Goal: Check status: Check status

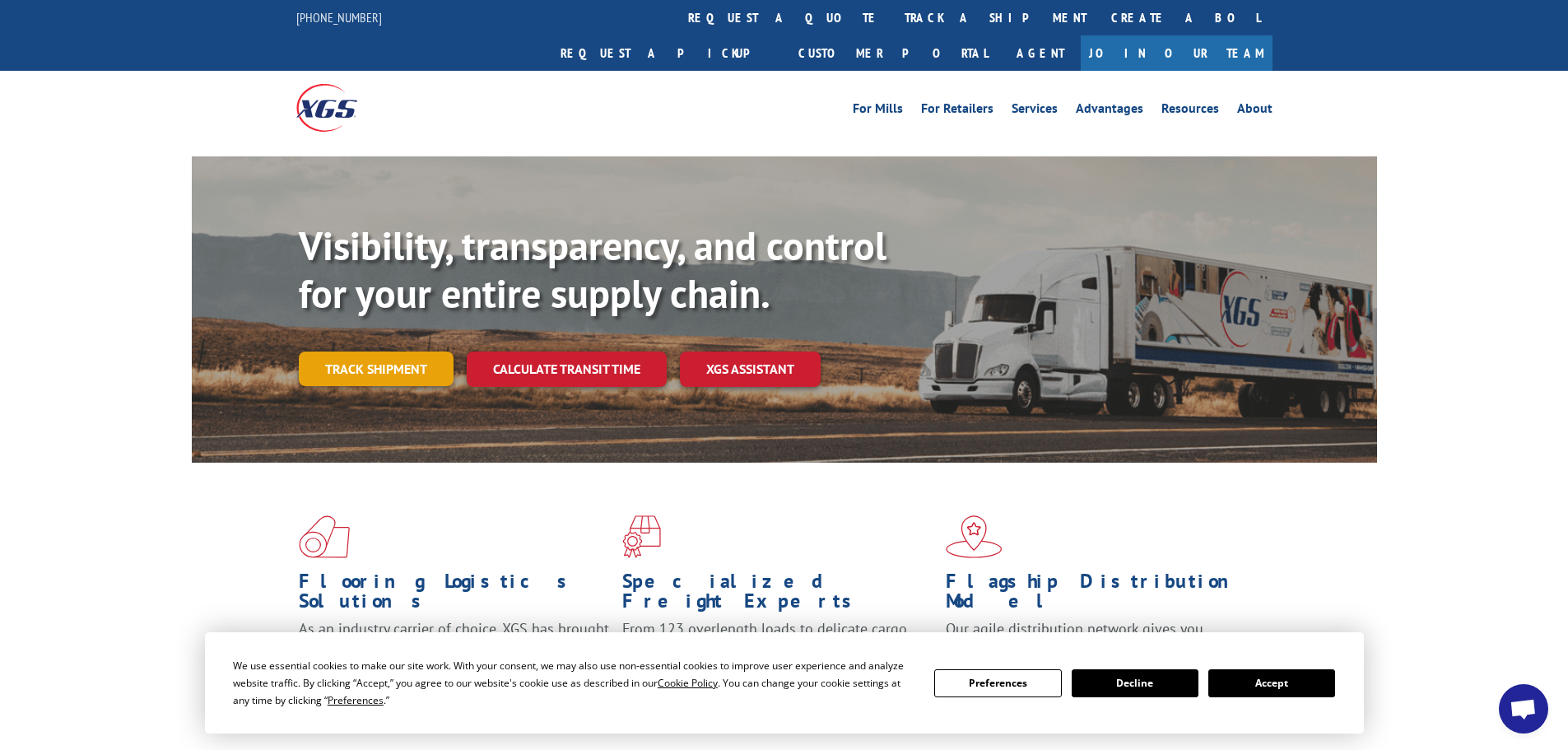
click at [380, 351] on link "Track shipment" at bounding box center [376, 369] width 155 height 35
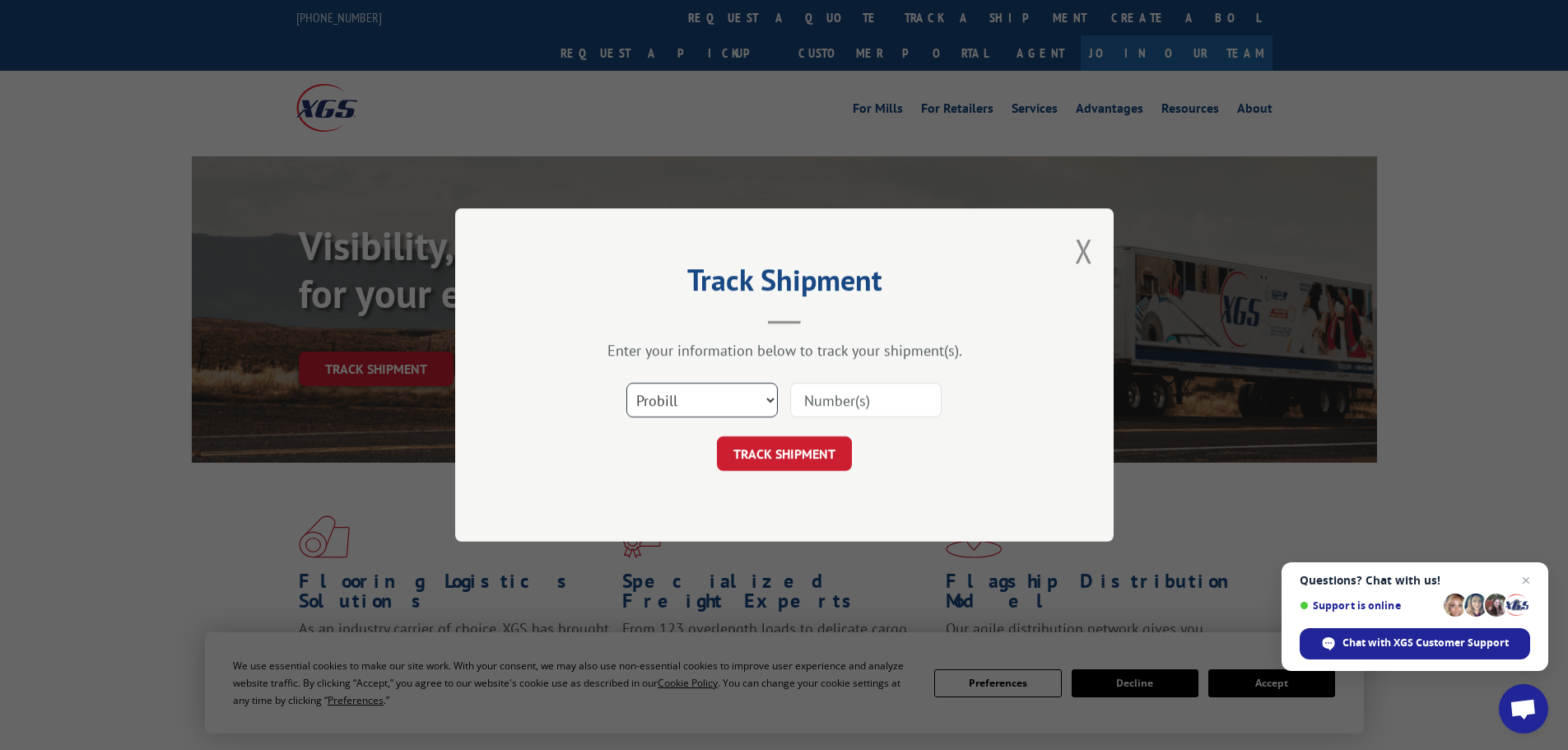
click at [678, 399] on select "Select category... Probill BOL PO" at bounding box center [702, 401] width 151 height 35
select select "bol"
click at [626, 383] on select "Select category... Probill BOL PO" at bounding box center [702, 401] width 151 height 35
click at [824, 408] on input at bounding box center [866, 401] width 151 height 35
paste input "439633"
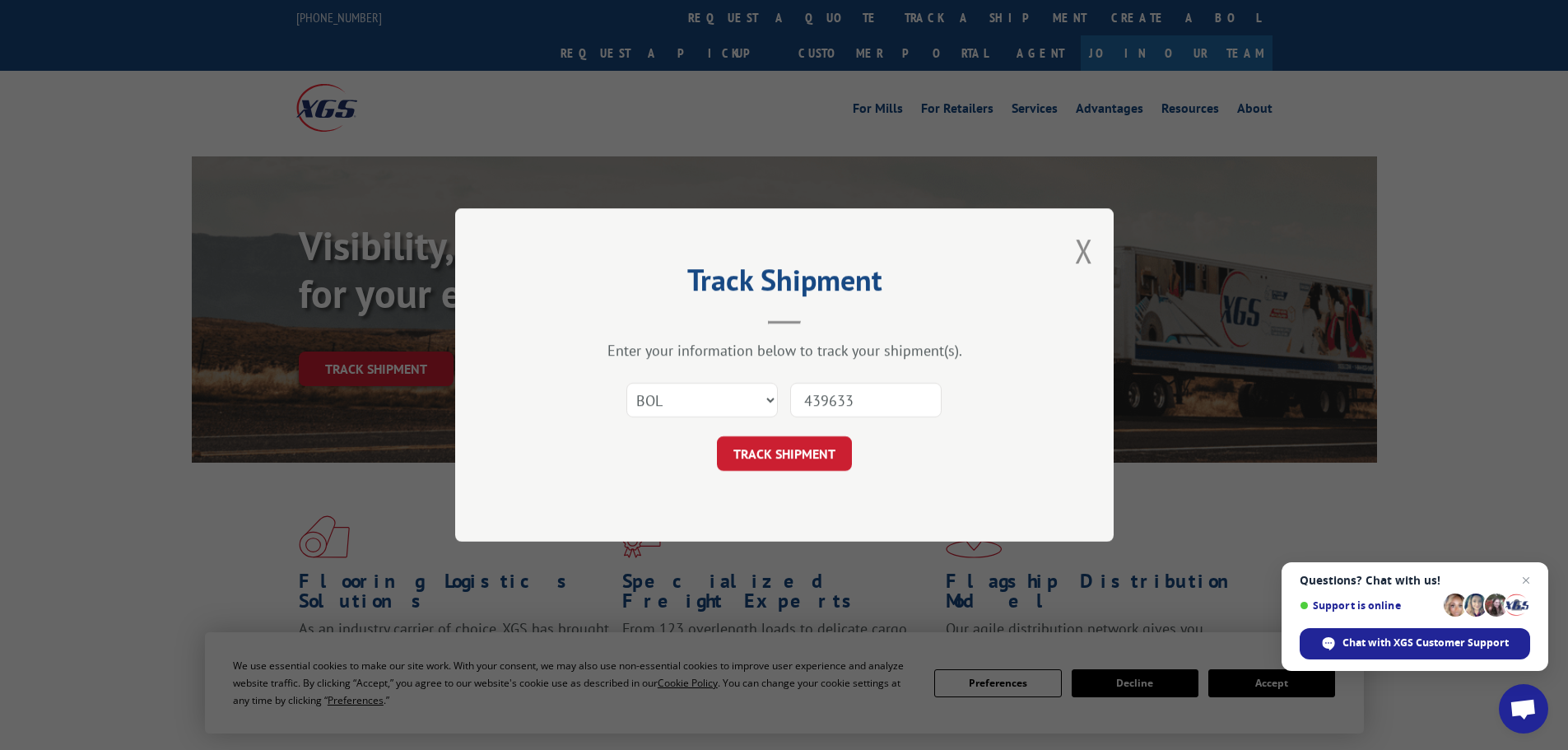
click at [807, 397] on input "439633" at bounding box center [866, 401] width 151 height 35
type input "439633"
click at [757, 460] on button "TRACK SHIPMENT" at bounding box center [784, 454] width 135 height 35
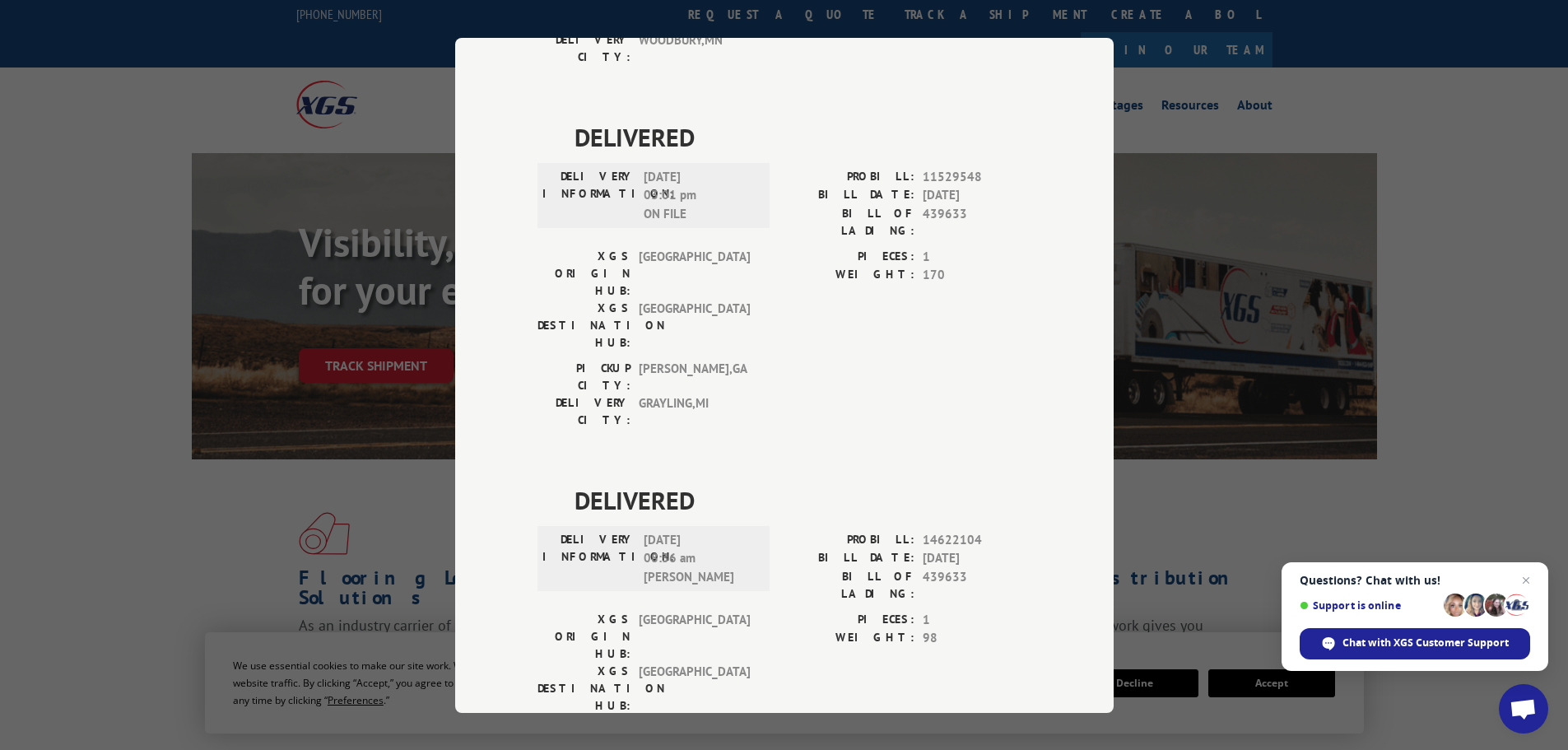
scroll to position [494, 0]
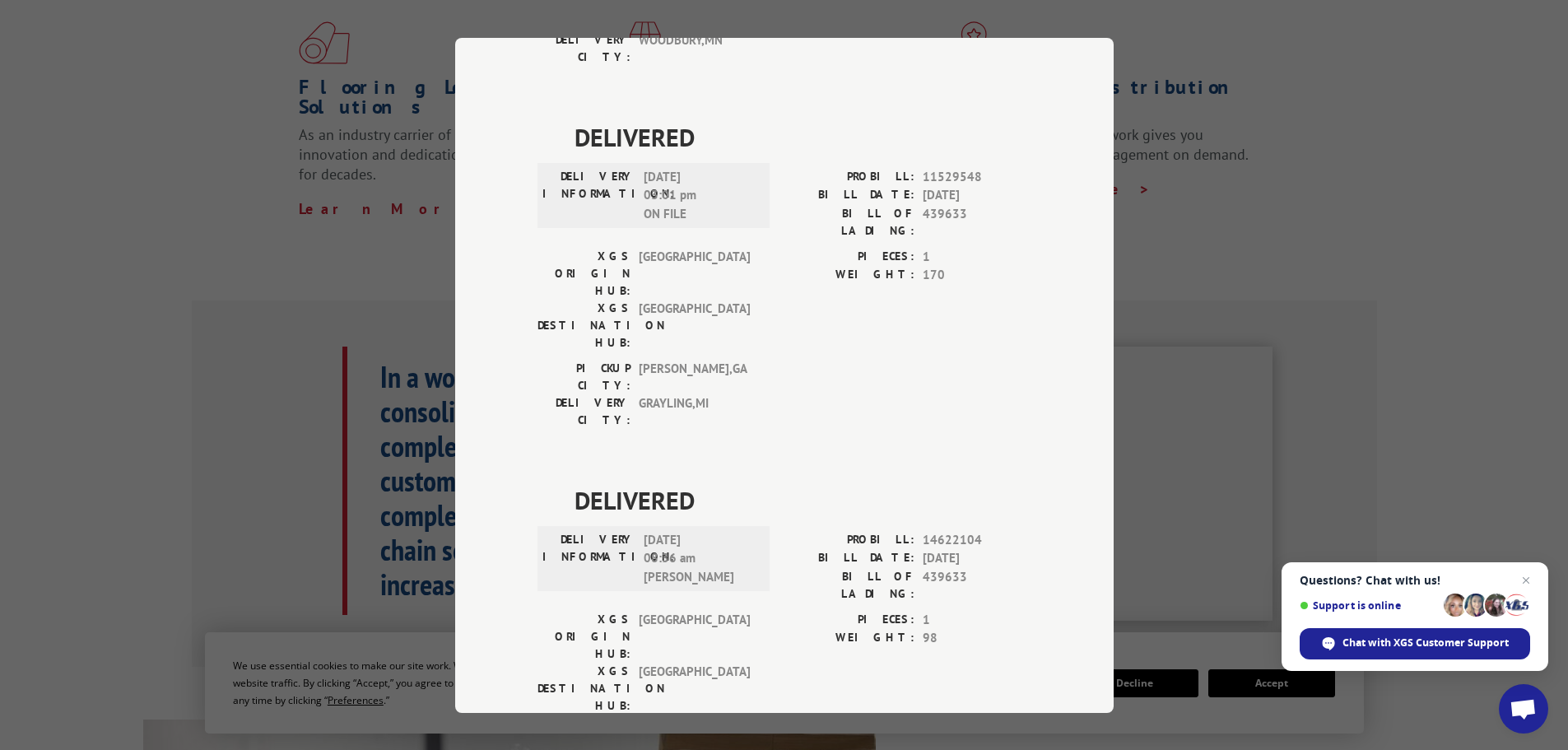
click at [161, 280] on div "Track Shipment DELIVERED DELIVERY INFORMATION: PROBILL: 6799309 BILL DATE: [DAT…" at bounding box center [784, 375] width 1568 height 750
